Goal: Transaction & Acquisition: Purchase product/service

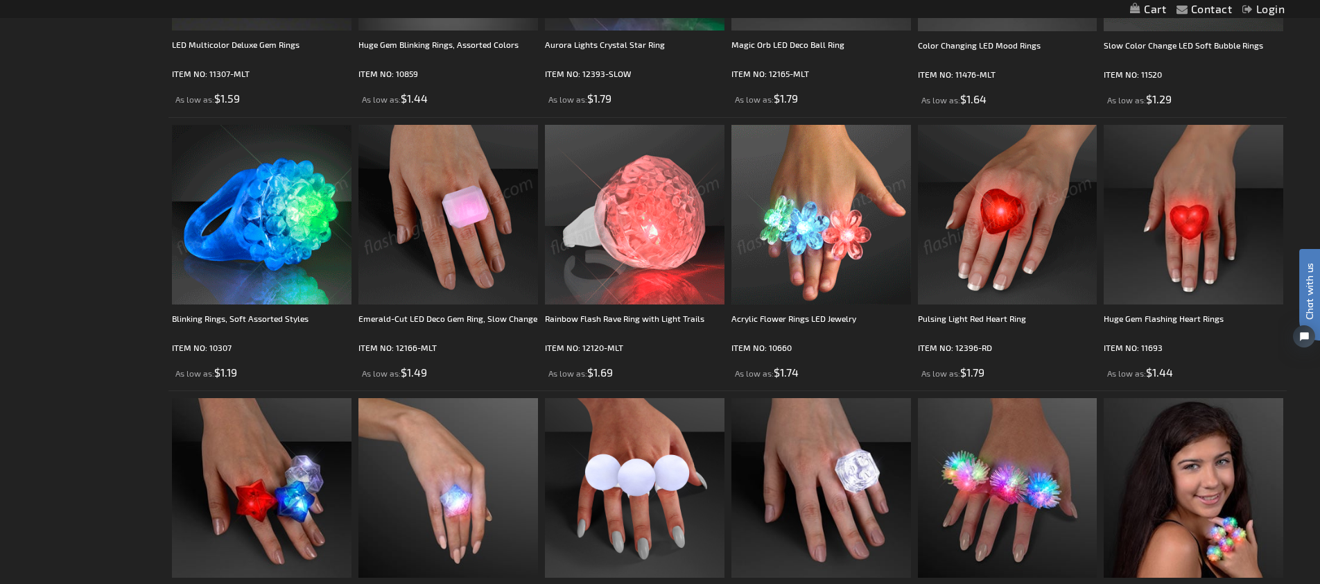
scroll to position [445, 0]
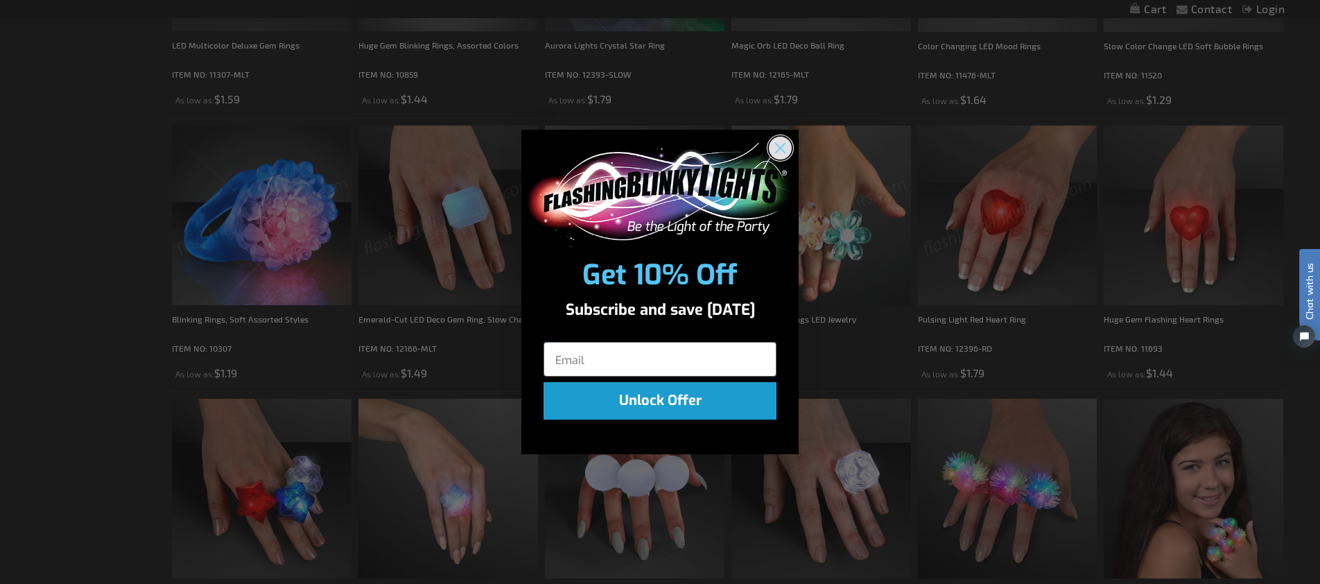
click at [780, 150] on circle "Close dialog" at bounding box center [780, 147] width 23 height 23
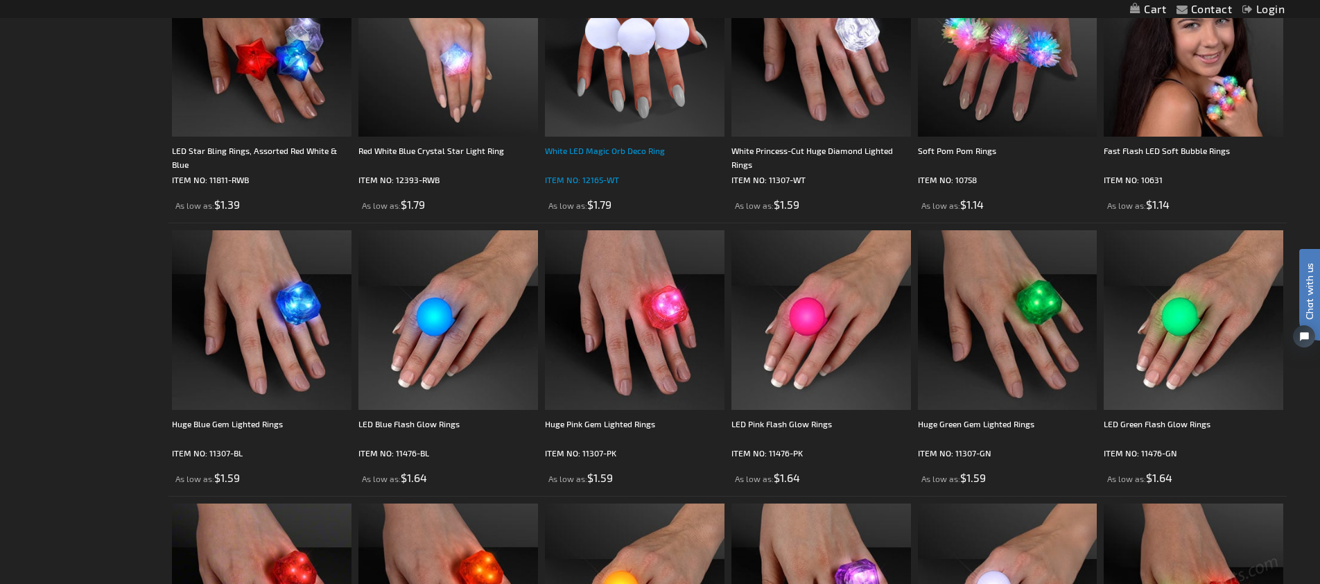
scroll to position [914, 0]
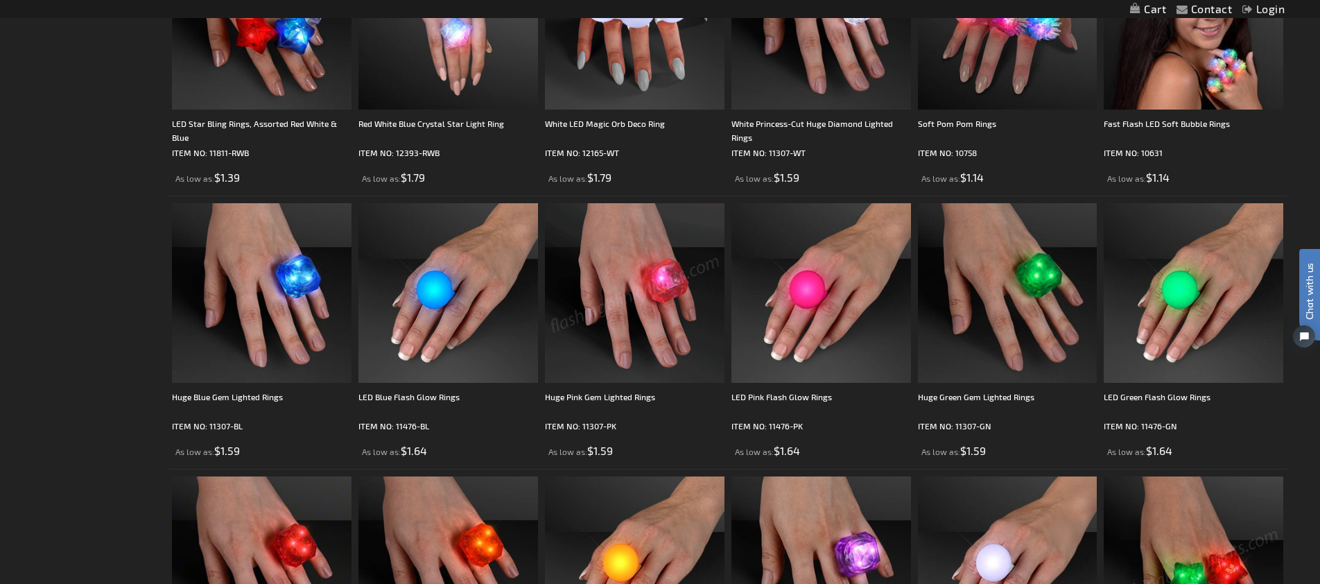
click at [619, 273] on img at bounding box center [635, 293] width 180 height 180
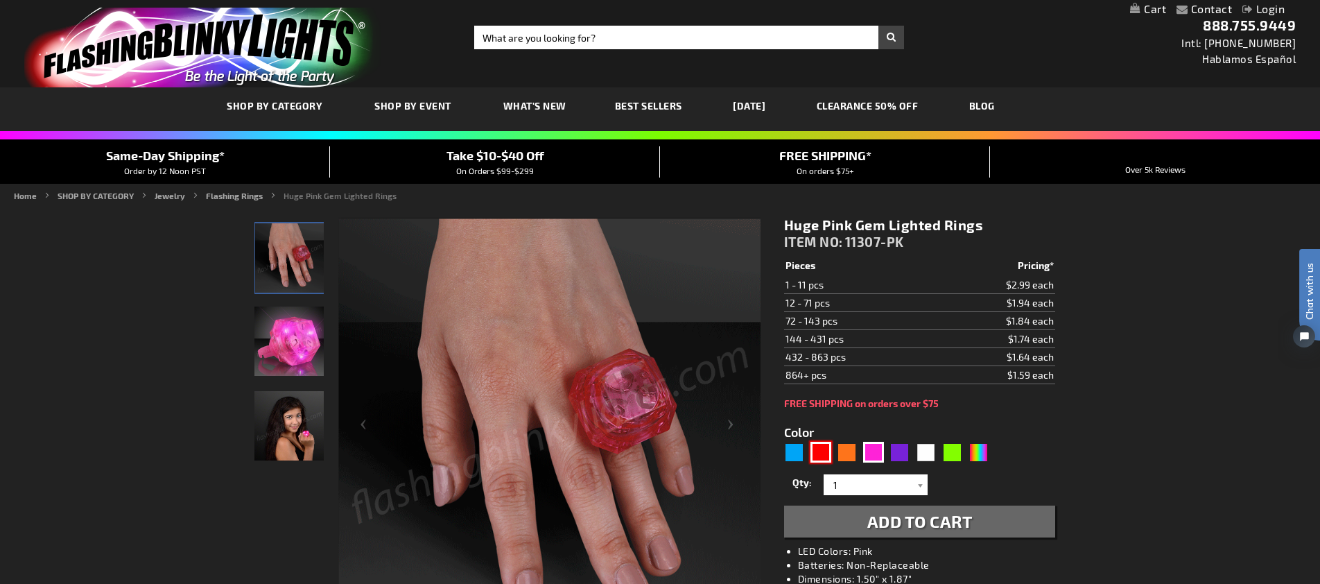
click at [818, 451] on div "Red" at bounding box center [820, 452] width 21 height 21
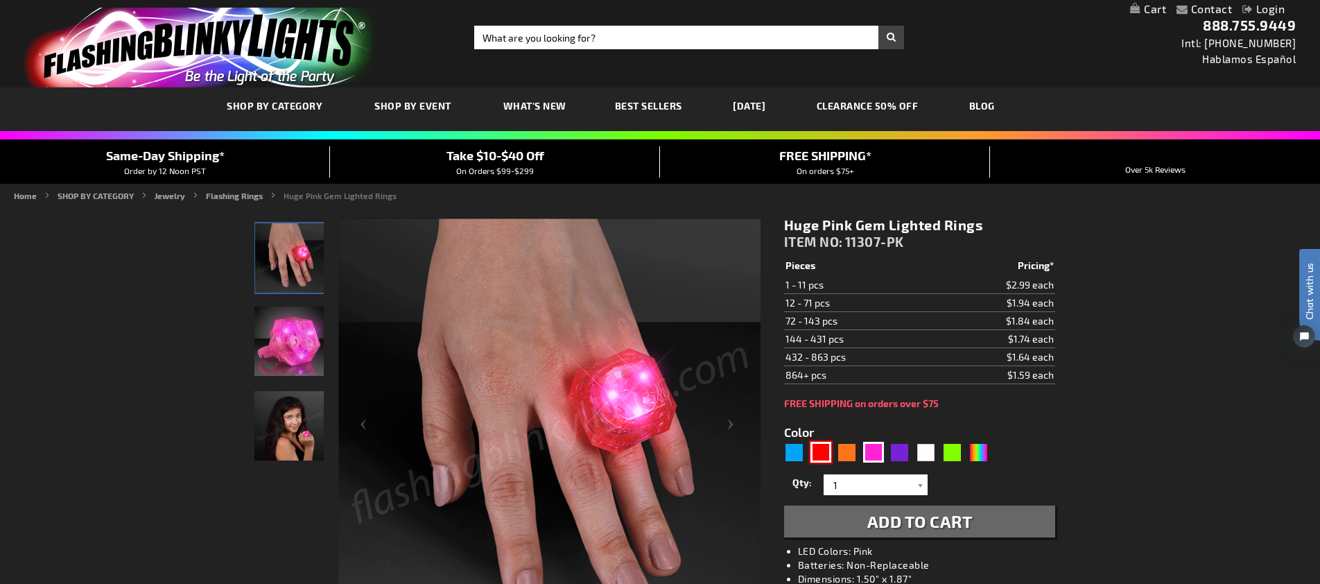
type input "5641"
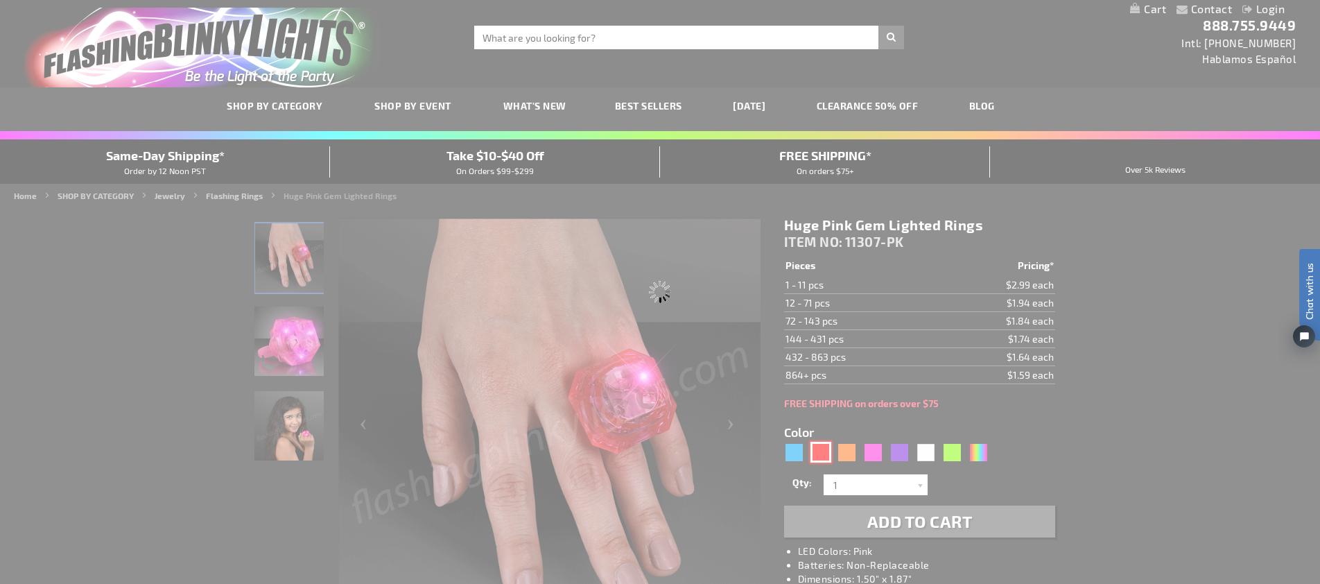
type input "11307-RD"
type input "Customize - Huge Red Gem Lighted Rings - ITEM NO: 11307-RD"
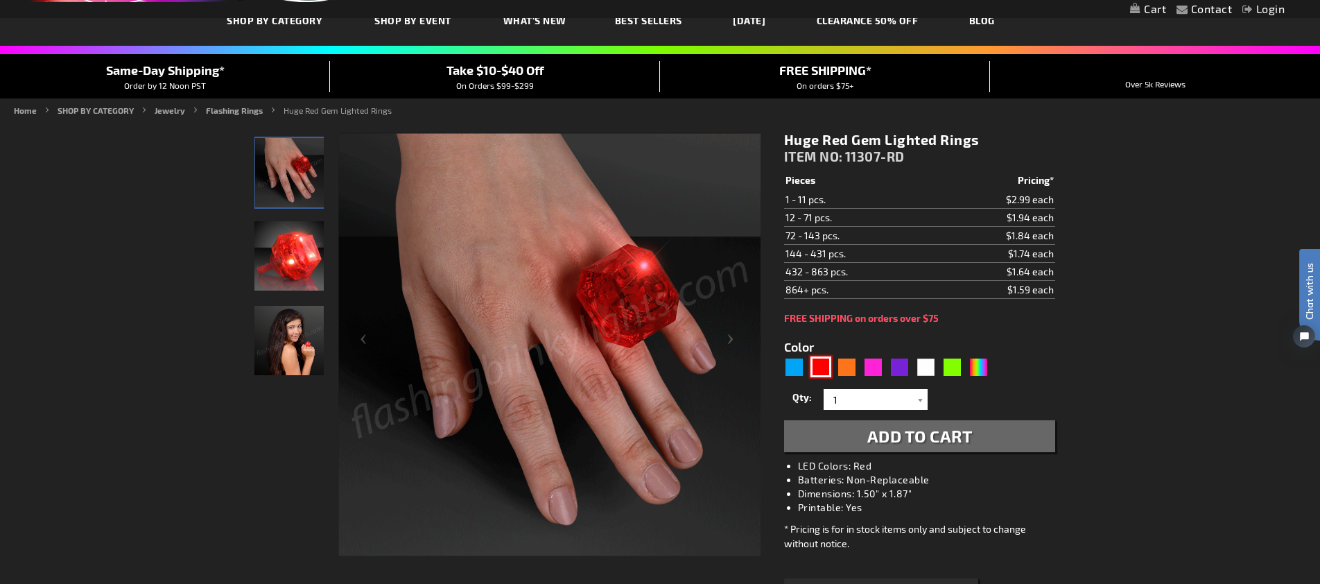
scroll to position [87, 0]
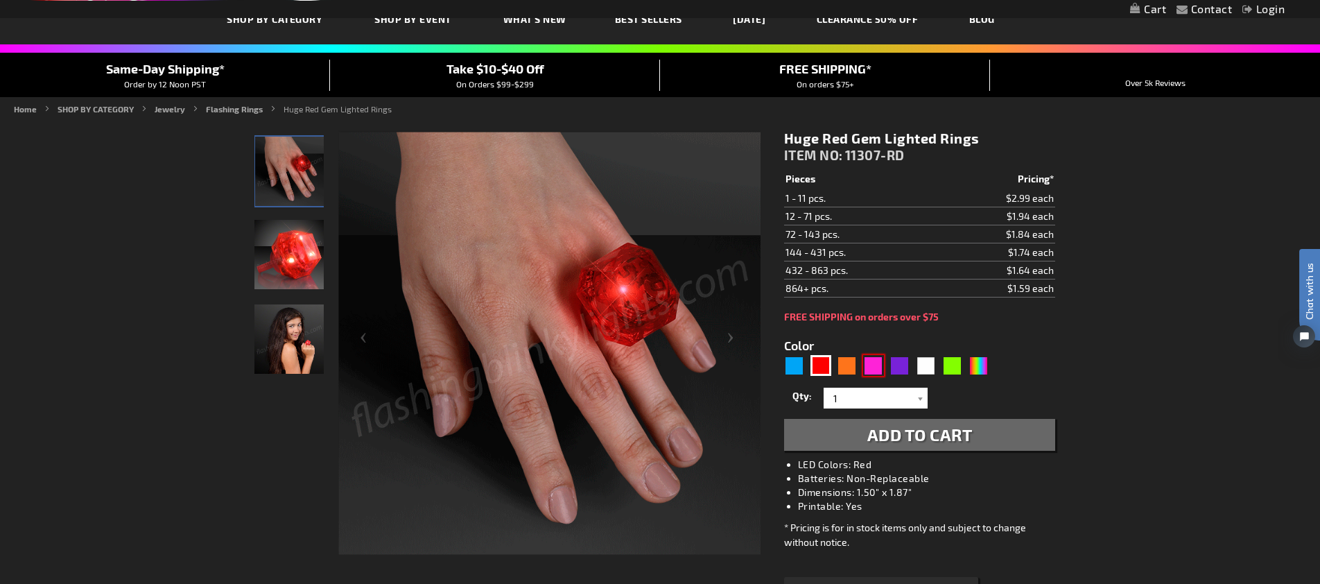
click at [871, 365] on div "Pink" at bounding box center [873, 365] width 21 height 21
type input "5639"
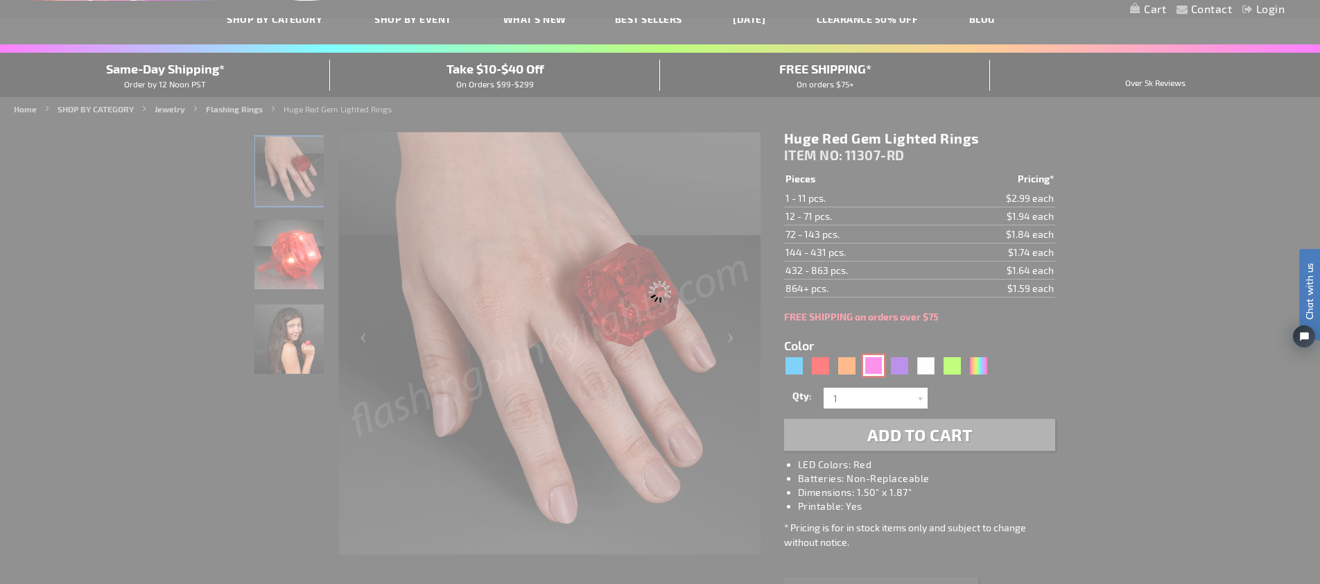
type input "11307-PK"
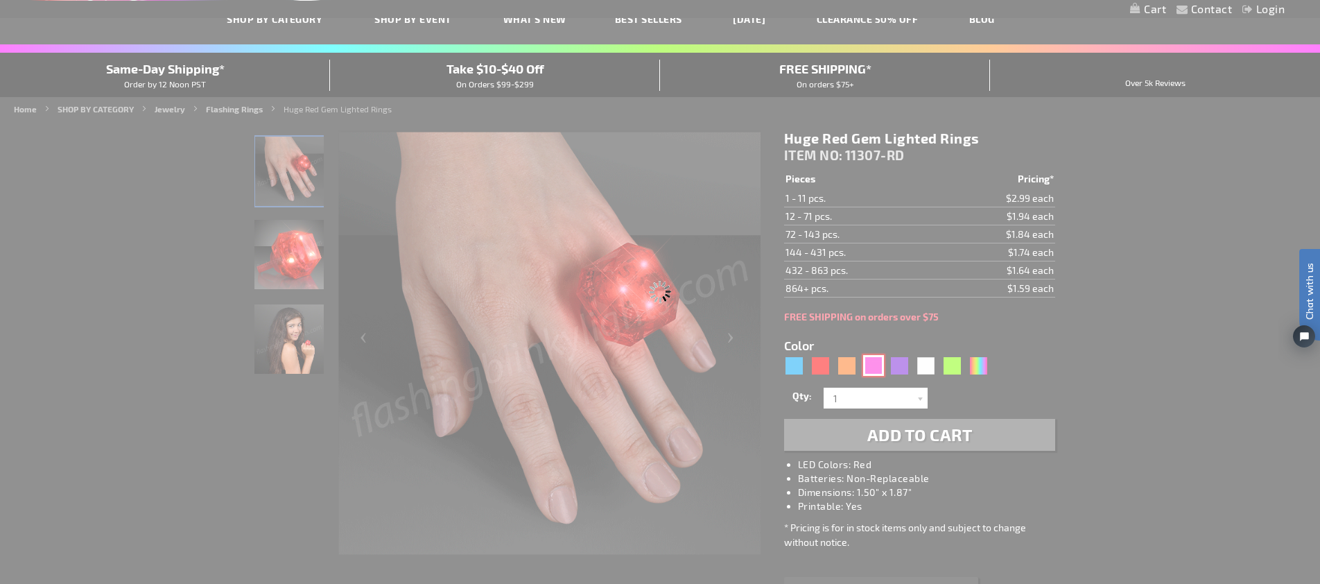
type input "Customize - Huge Pink Gem Lighted Rings - ITEM NO: 11307-PK"
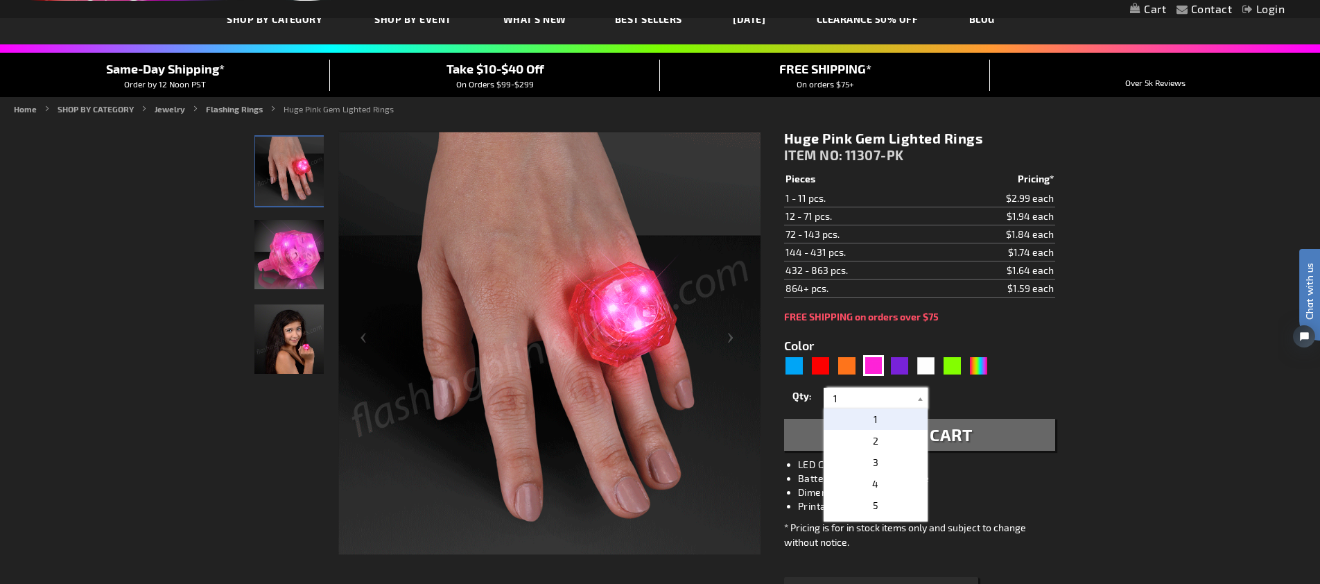
click at [868, 396] on input "1" at bounding box center [877, 397] width 101 height 21
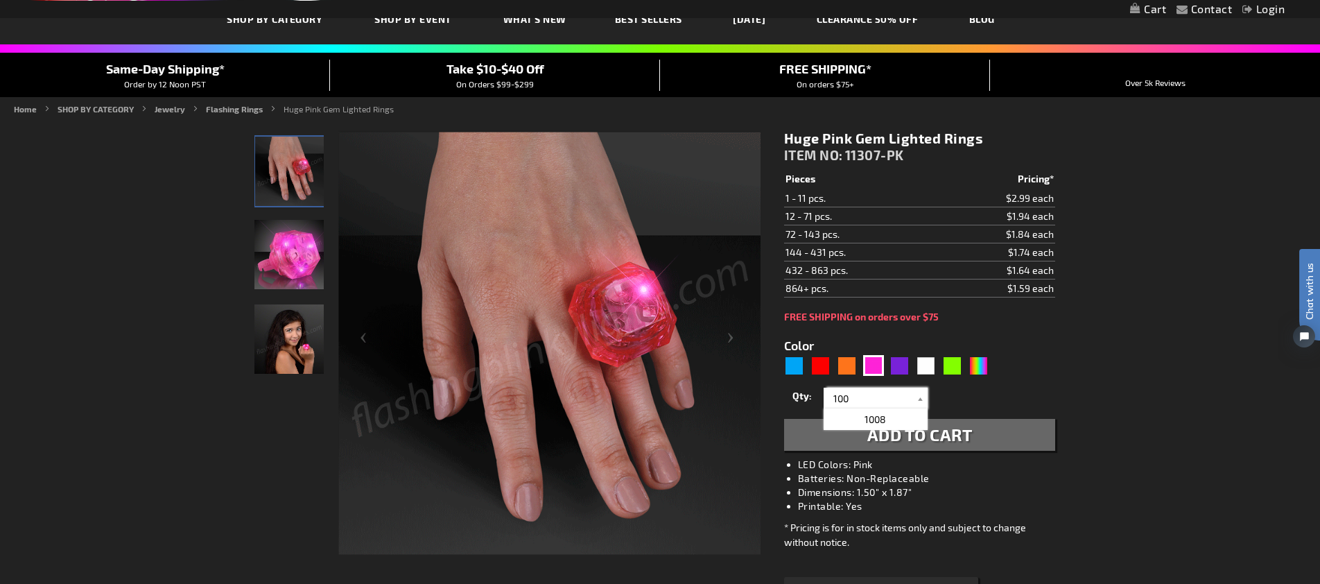
type input "100"
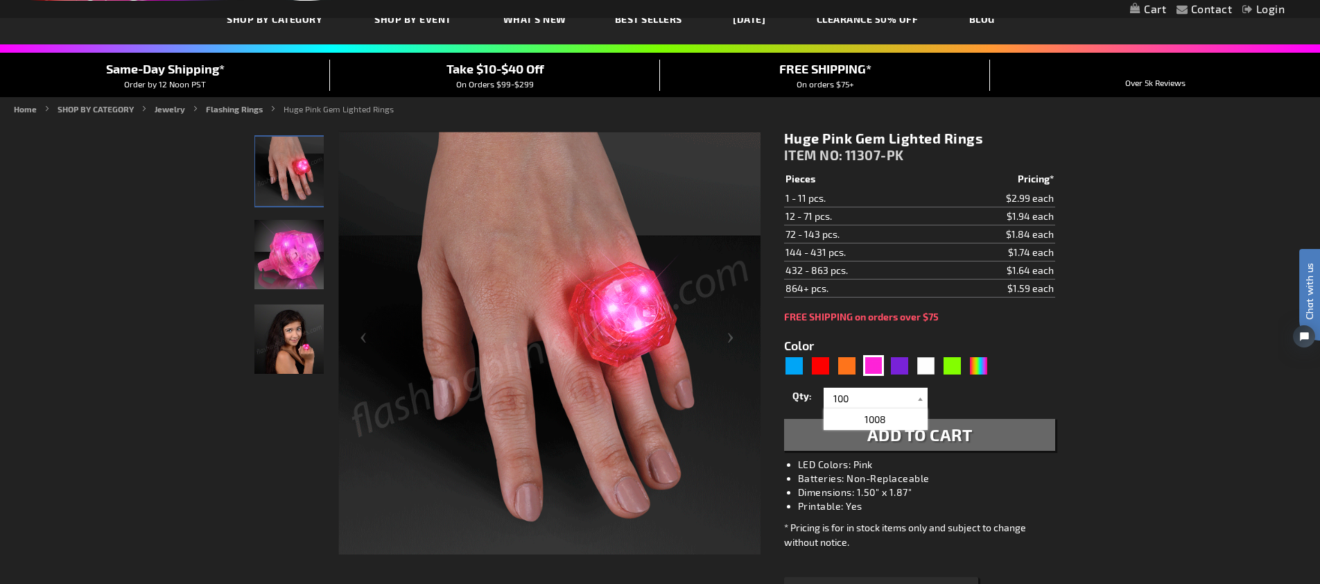
click at [991, 396] on div "Qty 1 2 3 4 5 6 7 8 9 10 11 12 24 36 48 60 72 84 96 108 120 132 144 156 168" at bounding box center [919, 398] width 271 height 28
click at [916, 428] on span "Add to Cart" at bounding box center [919, 434] width 105 height 20
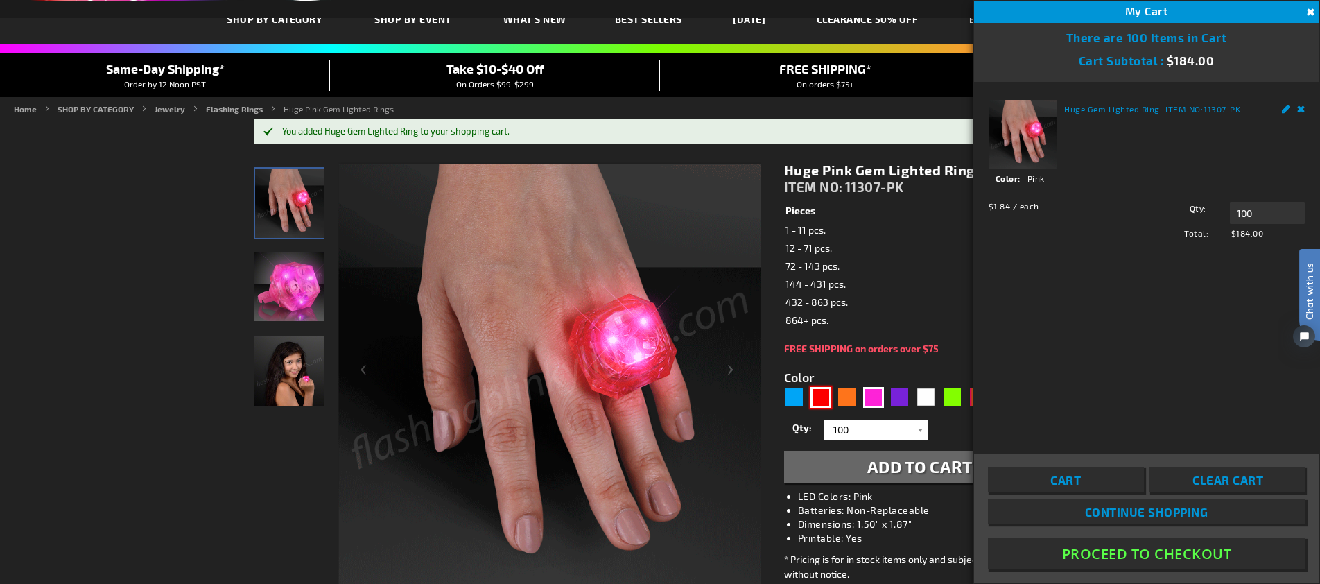
click at [821, 393] on div "Red" at bounding box center [820, 397] width 21 height 21
type input "5641"
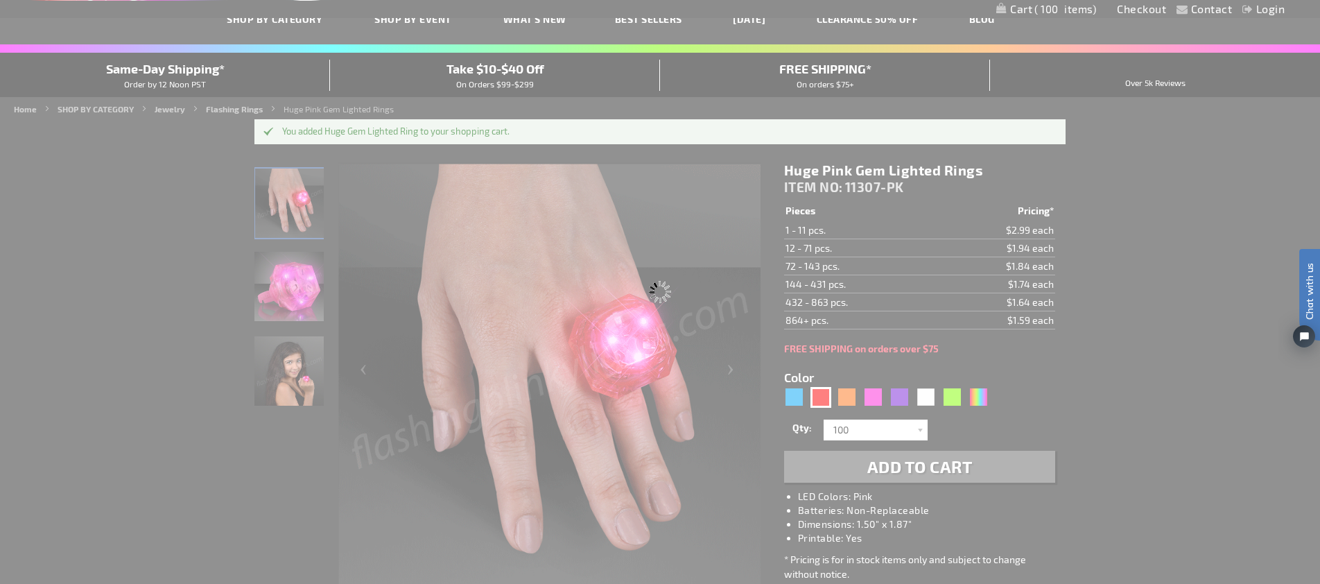
type input "11307-RD"
type input "Customize - Huge Red Gem Lighted Rings - ITEM NO: 11307-RD"
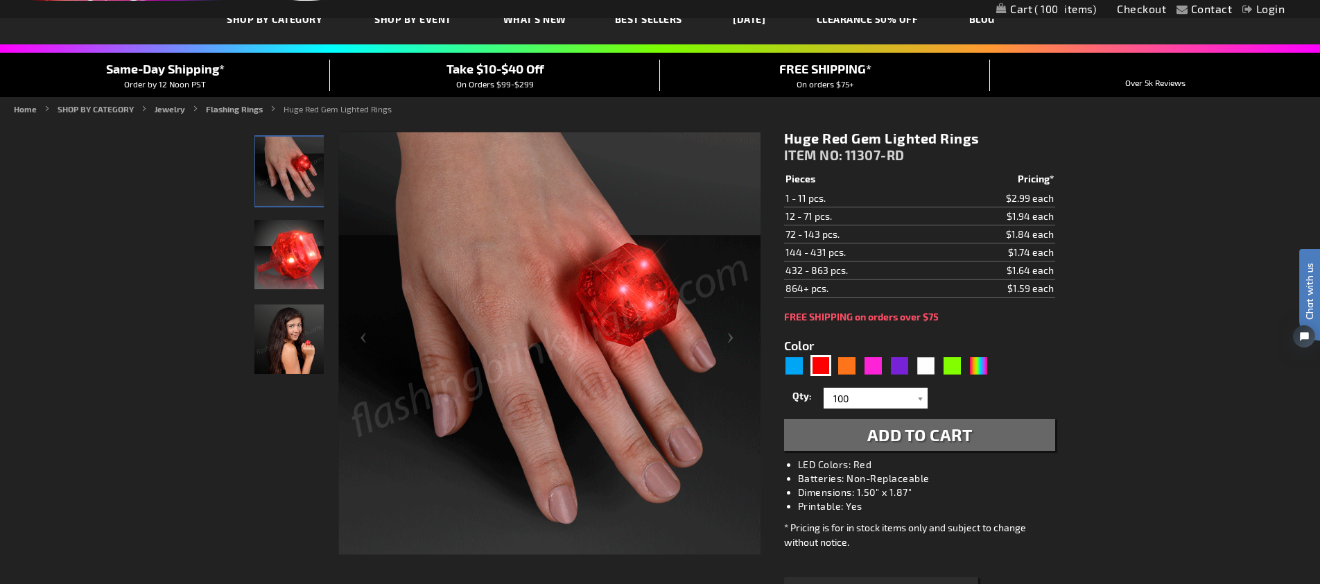
click at [864, 442] on button "Add to Cart" at bounding box center [919, 435] width 271 height 32
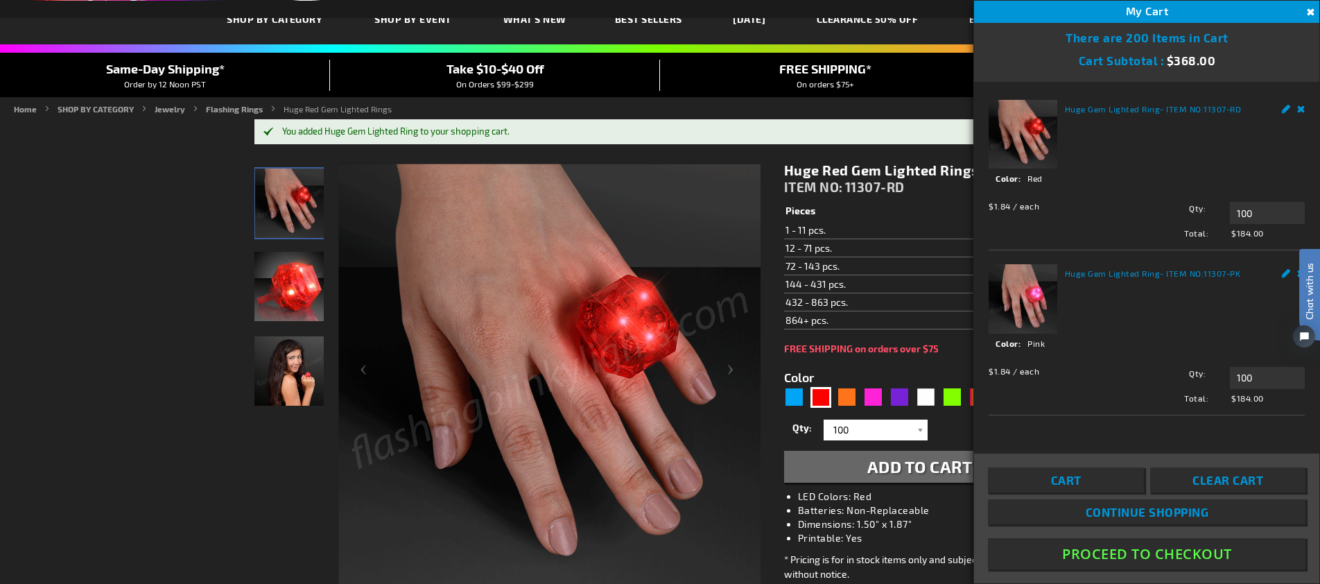
click at [1149, 546] on button "Proceed To Checkout" at bounding box center [1146, 553] width 317 height 31
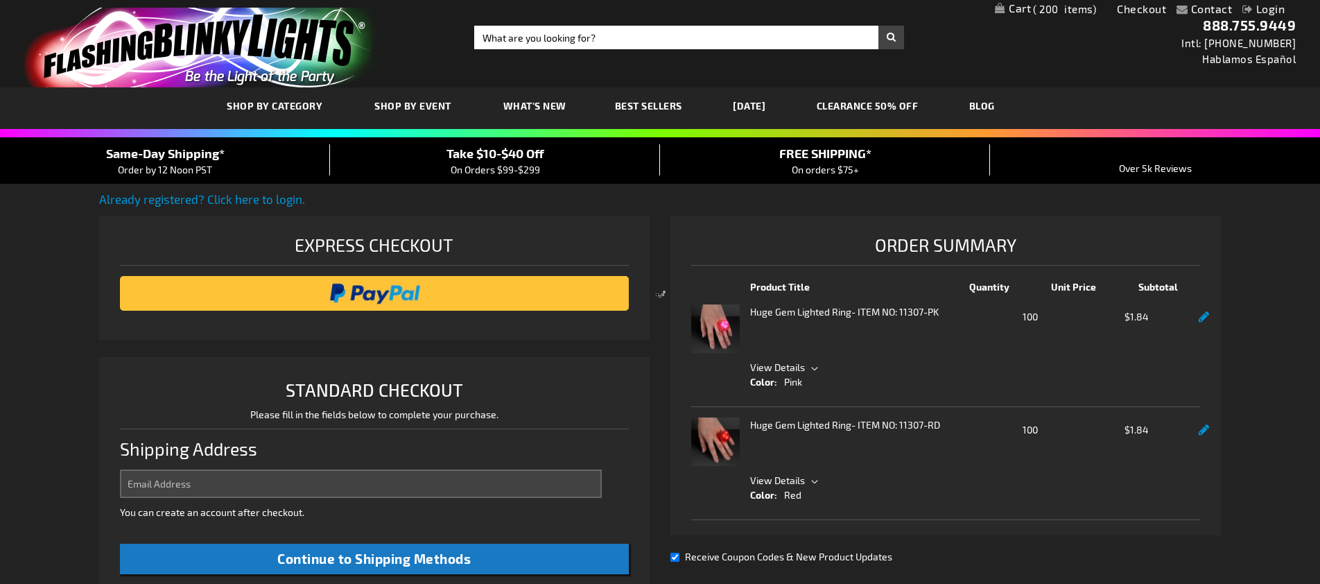
select select "US"
